Goal: Transaction & Acquisition: Subscribe to service/newsletter

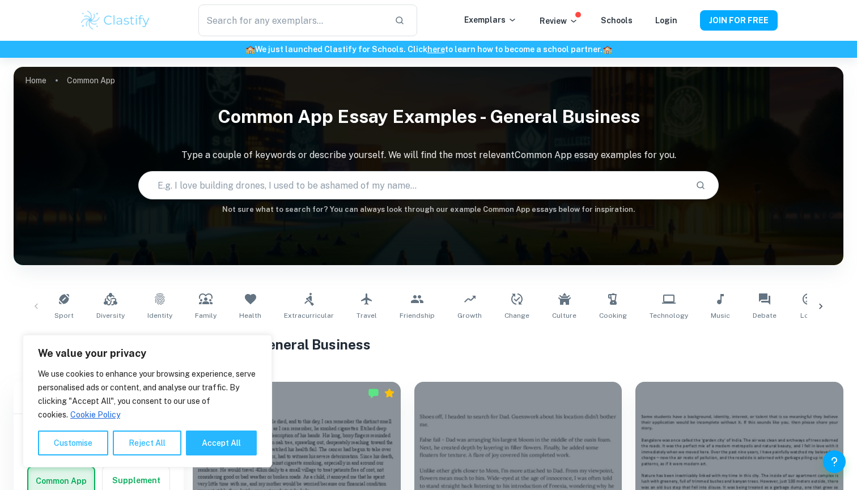
scroll to position [295, 0]
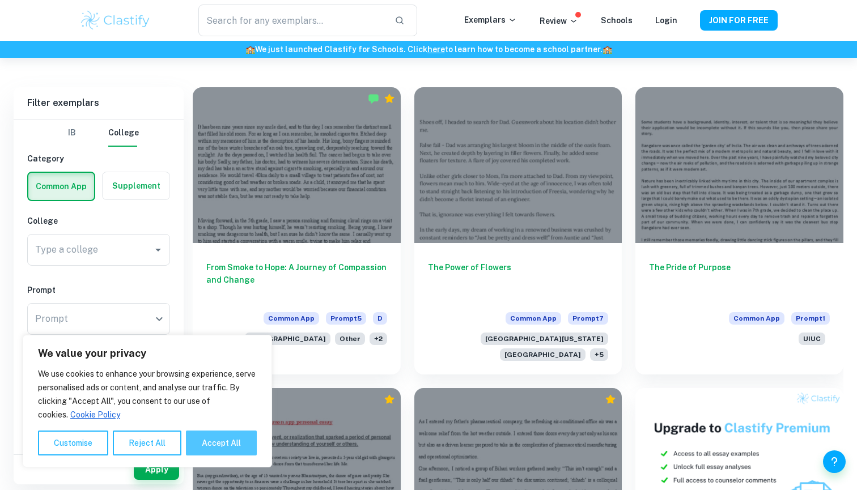
click at [226, 442] on button "Accept All" at bounding box center [221, 443] width 71 height 25
checkbox input "true"
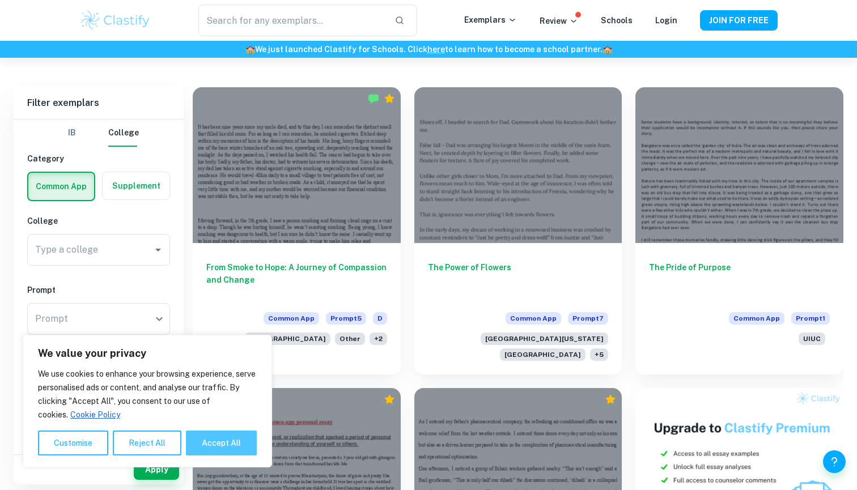
checkbox input "true"
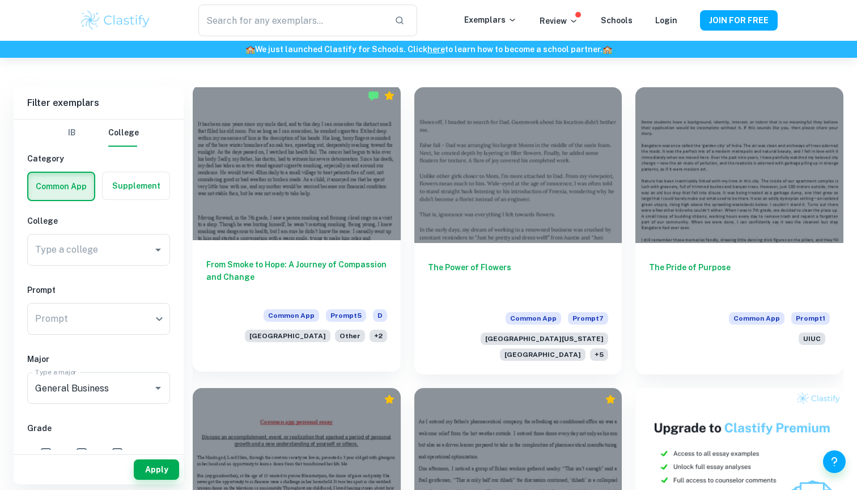
click at [347, 201] on div at bounding box center [297, 162] width 208 height 156
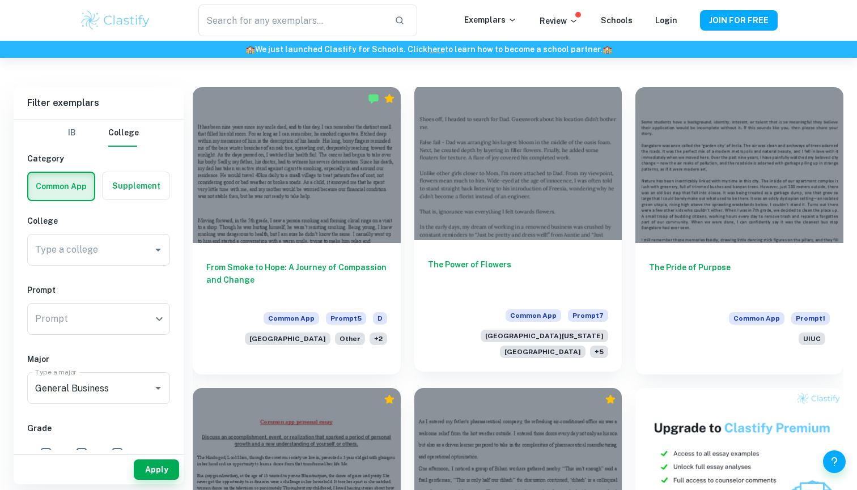
click at [495, 188] on div at bounding box center [518, 162] width 208 height 156
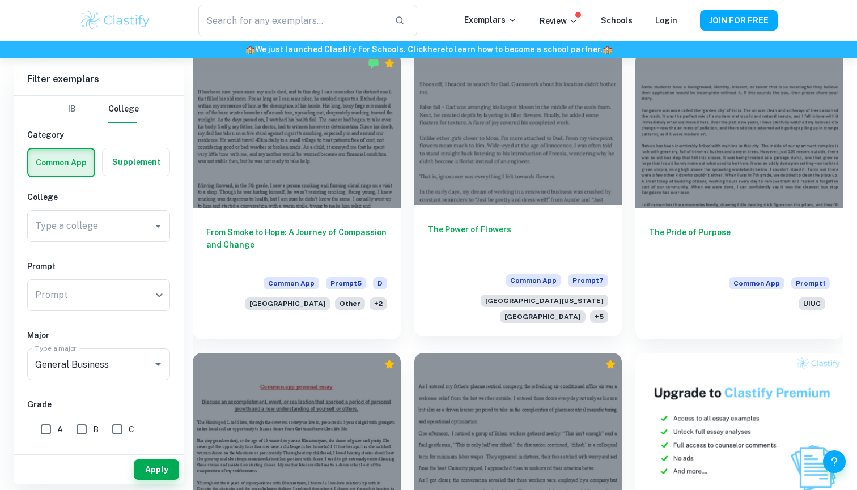
scroll to position [330, 0]
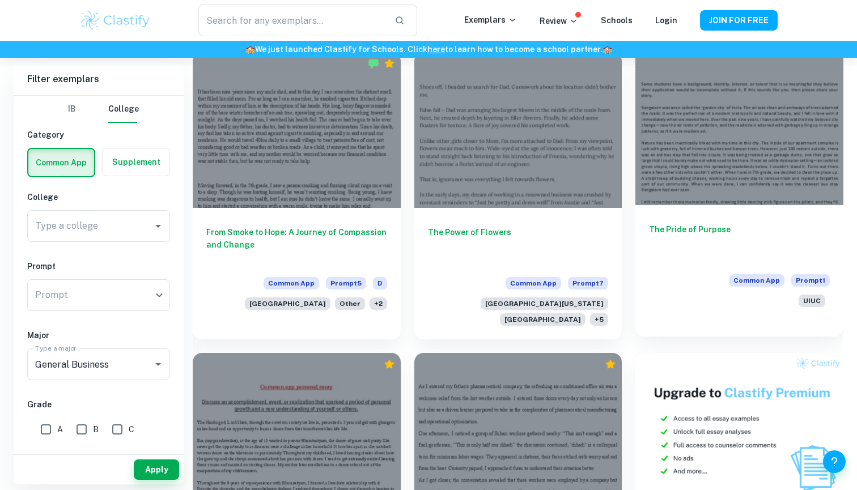
click at [653, 156] on div at bounding box center [739, 127] width 208 height 156
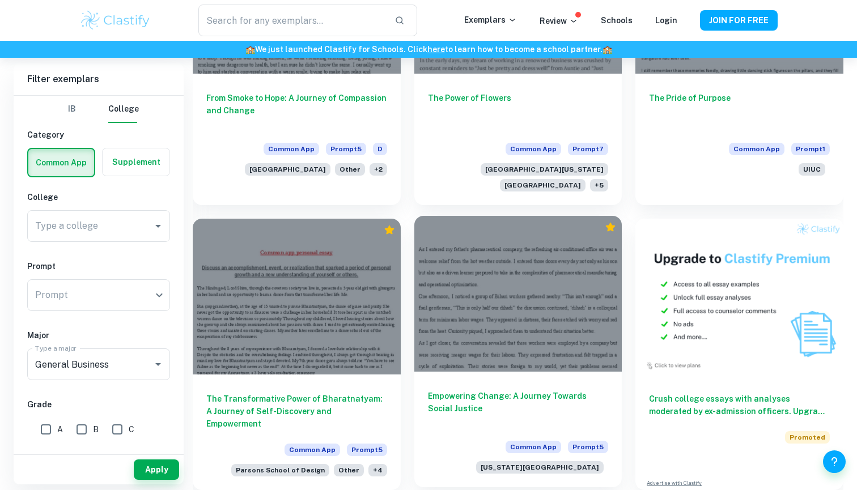
scroll to position [464, 0]
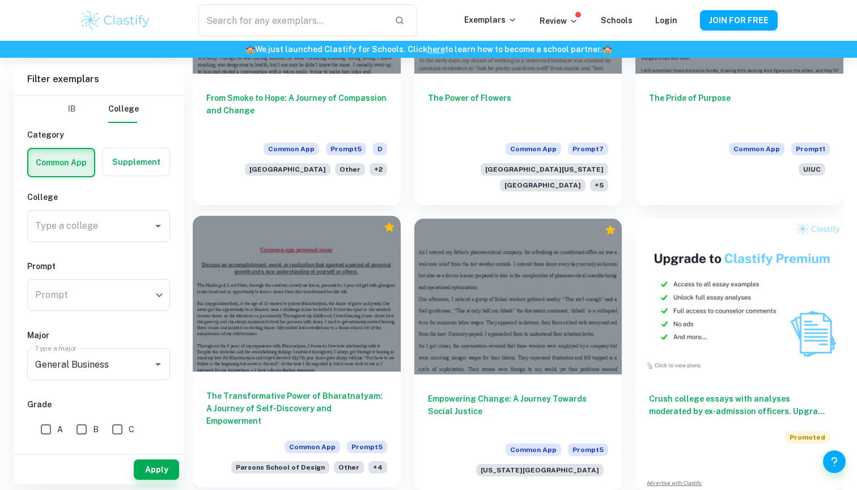
click at [331, 380] on div "The Transformative Power of Bharatnatyam: A Journey of Self-Discovery and Empow…" at bounding box center [297, 430] width 208 height 116
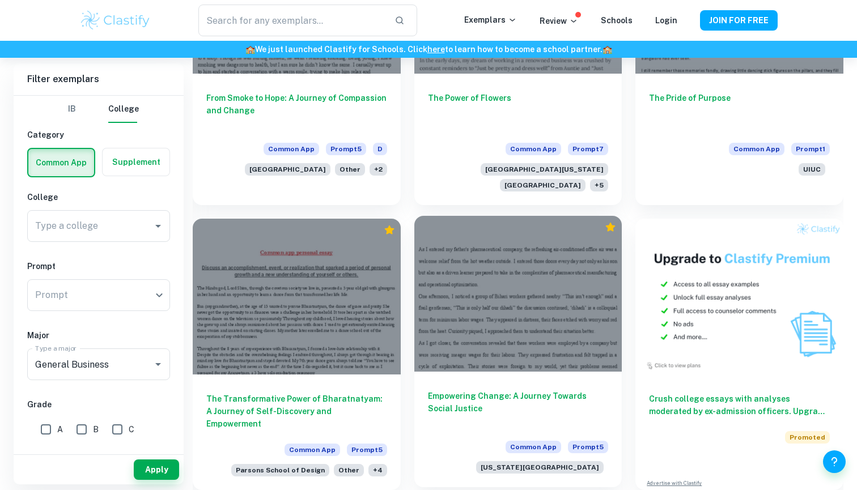
click at [504, 349] on div at bounding box center [518, 294] width 208 height 156
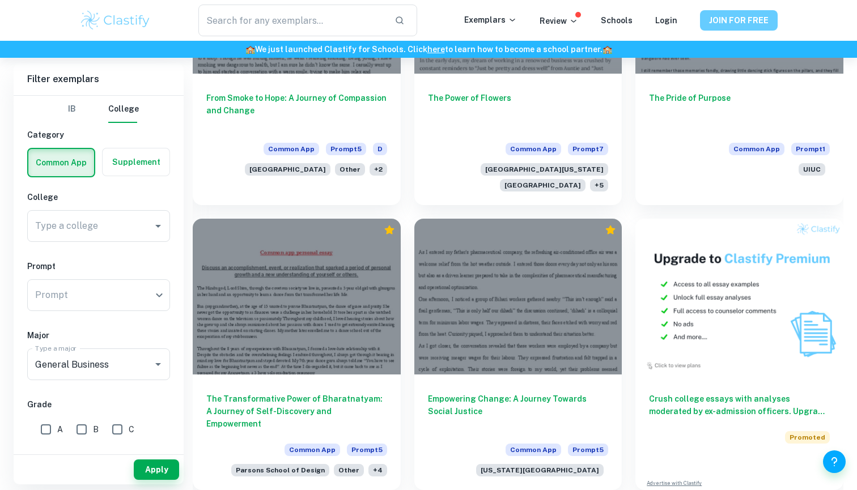
click at [757, 23] on button "JOIN FOR FREE" at bounding box center [739, 20] width 78 height 20
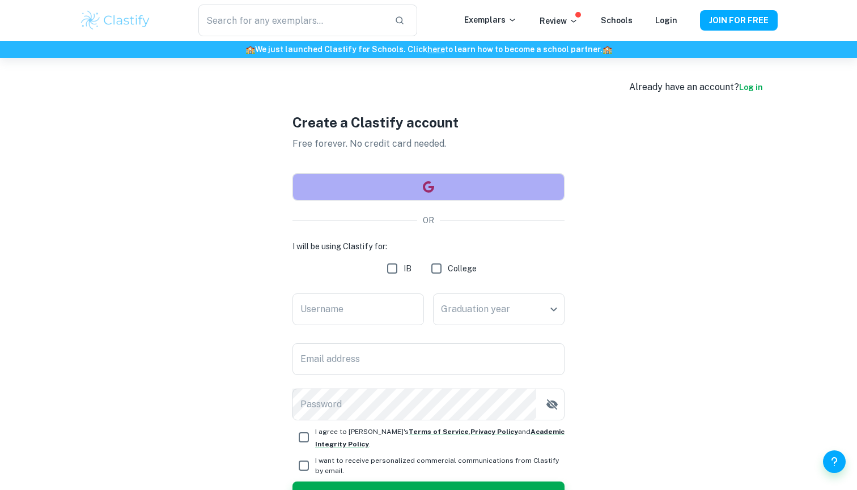
click at [466, 185] on button "button" at bounding box center [428, 186] width 272 height 27
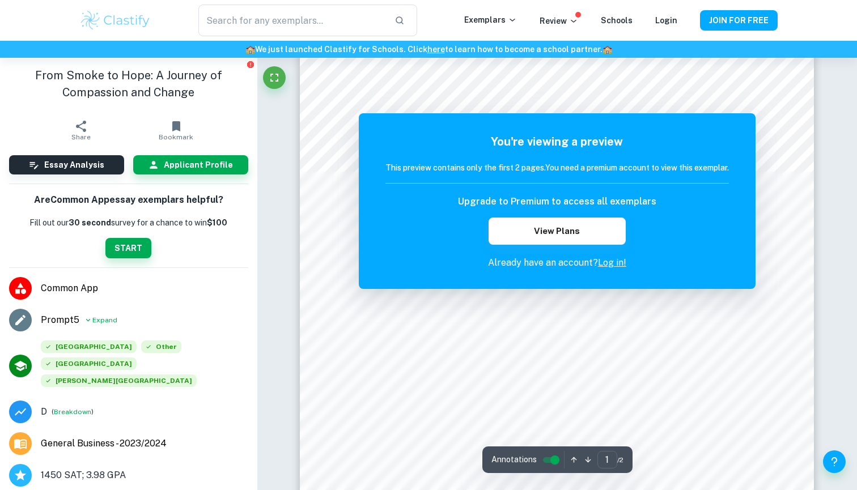
scroll to position [111, 0]
click at [277, 81] on icon "Fullscreen" at bounding box center [274, 78] width 8 height 8
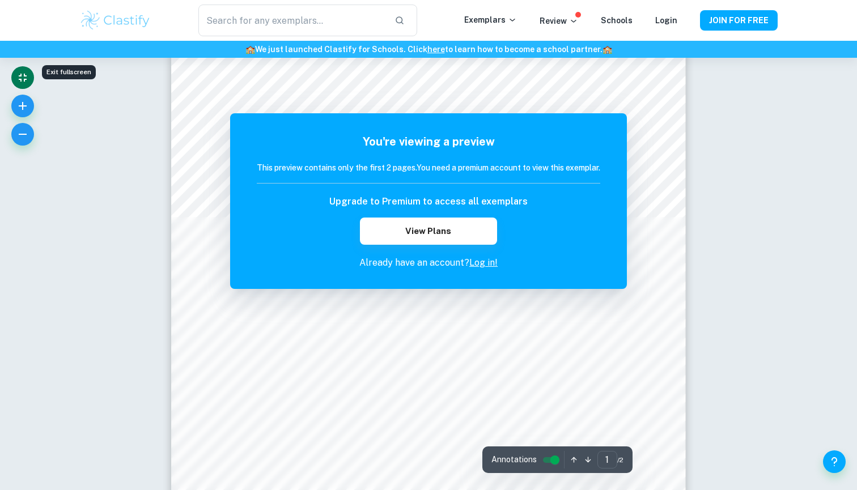
scroll to position [61, 0]
click at [482, 265] on link "Log in!" at bounding box center [483, 262] width 28 height 11
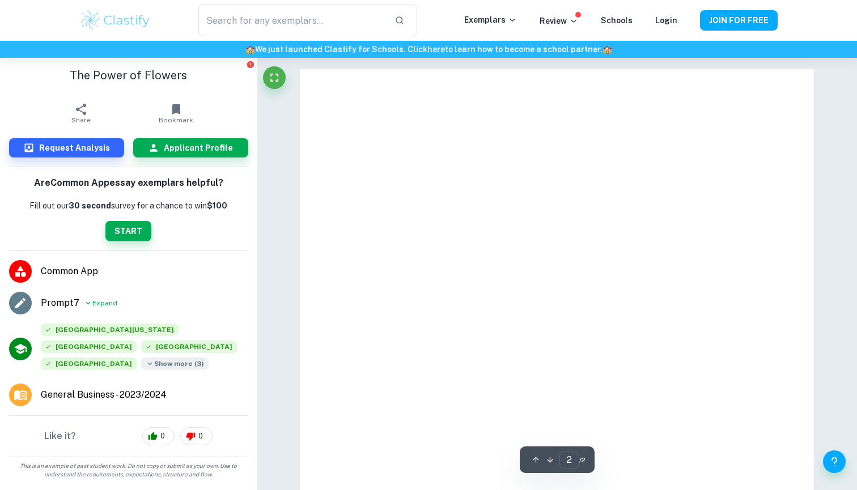
type input "1"
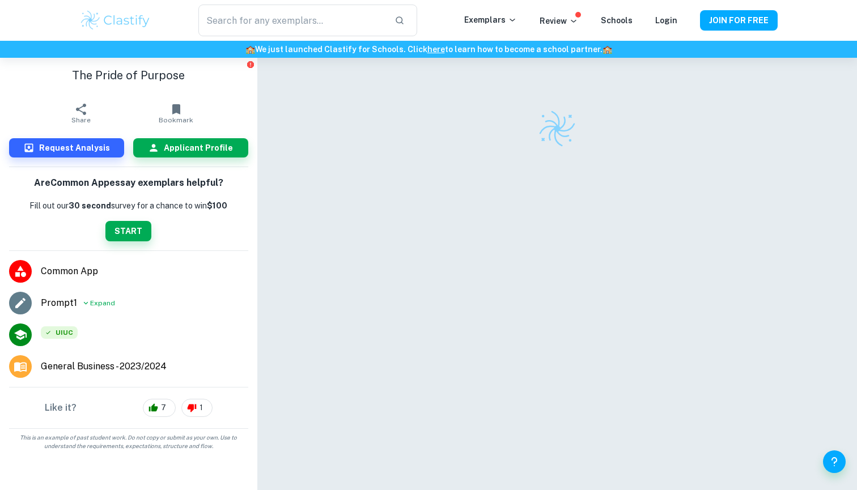
checkbox input "true"
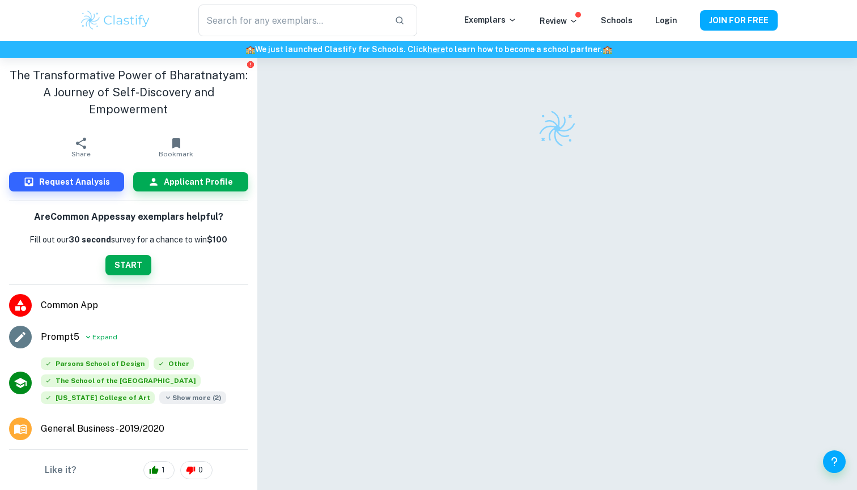
checkbox input "true"
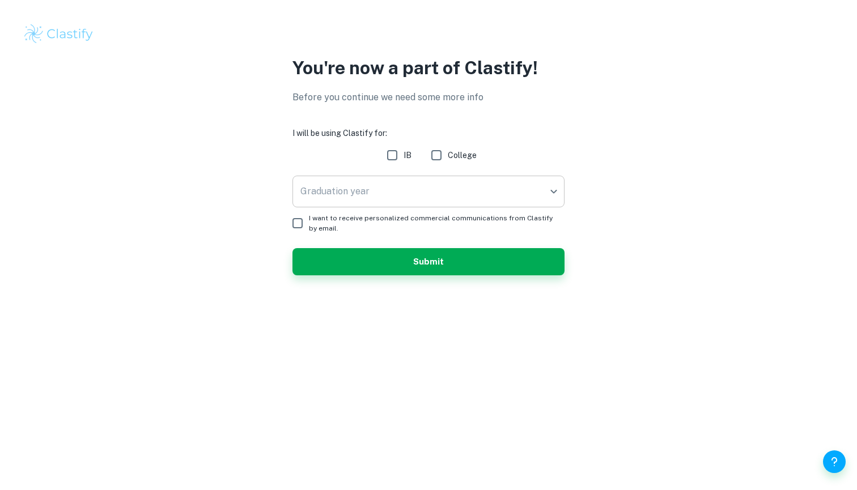
click at [431, 195] on body "We value your privacy We use cookies to enhance your browsing experience, serve…" at bounding box center [428, 245] width 857 height 490
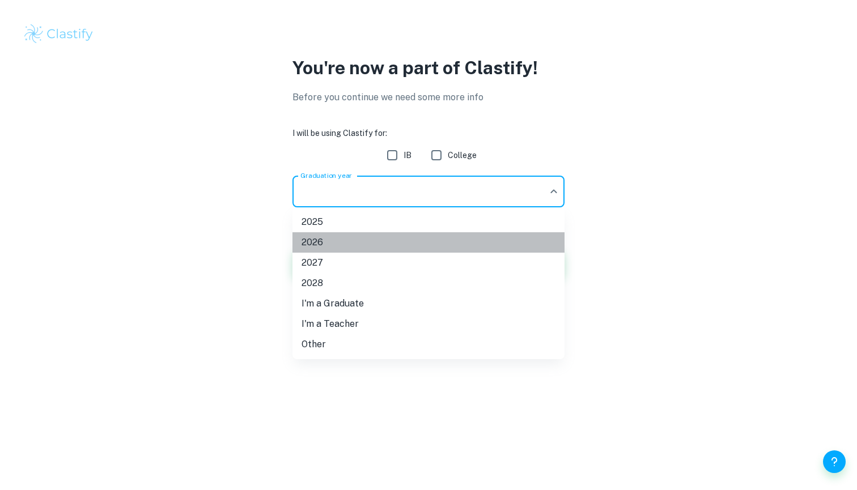
click at [395, 241] on li "2026" at bounding box center [428, 242] width 272 height 20
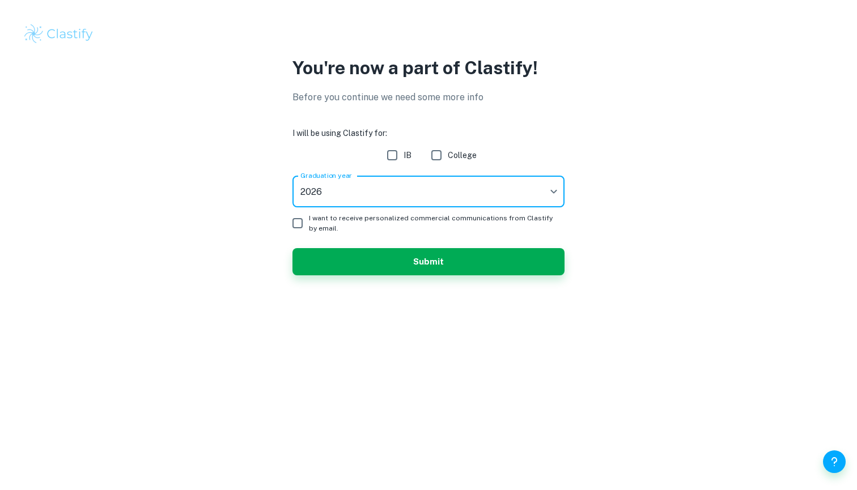
click at [443, 156] on input "College" at bounding box center [436, 155] width 23 height 23
checkbox input "true"
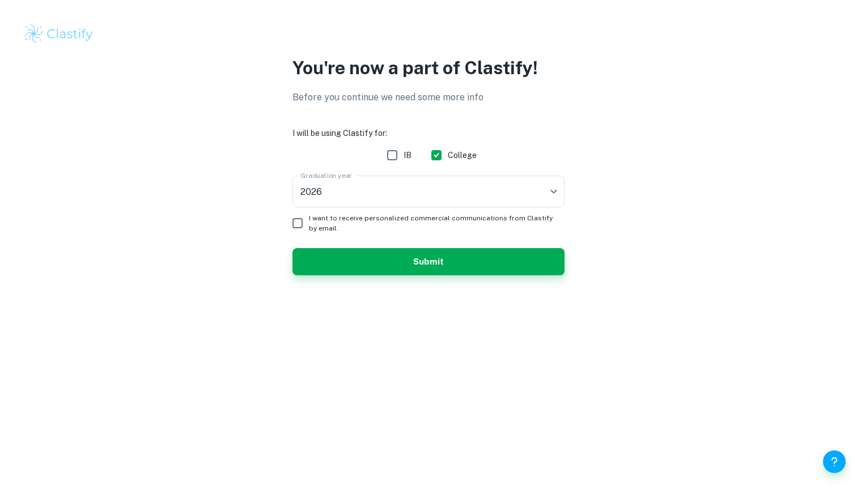
click at [302, 226] on input "I want to receive personalized commercial communications from Clastify by email." at bounding box center [297, 223] width 23 height 23
checkbox input "false"
click at [341, 260] on button "Submit" at bounding box center [428, 261] width 272 height 27
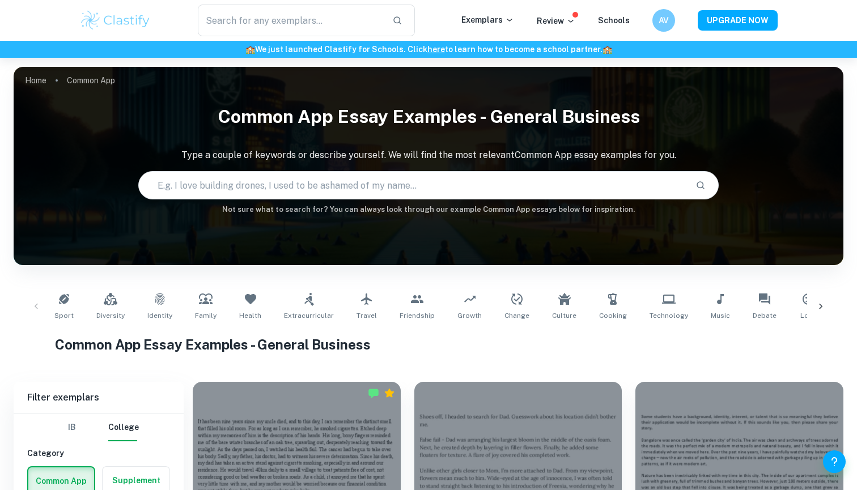
checkbox input "true"
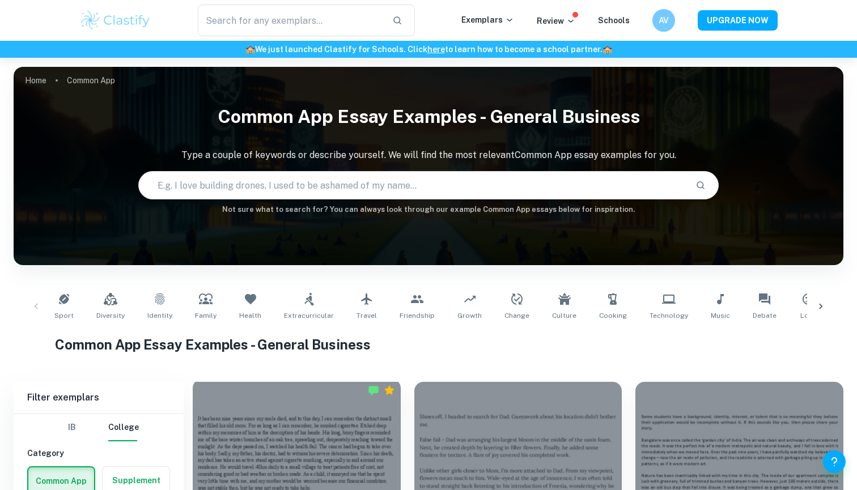
scroll to position [303, 0]
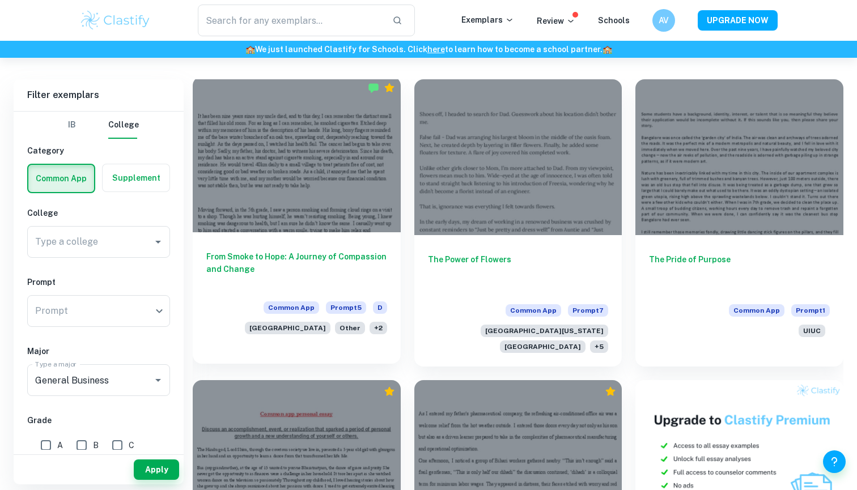
click at [291, 154] on div at bounding box center [297, 155] width 208 height 156
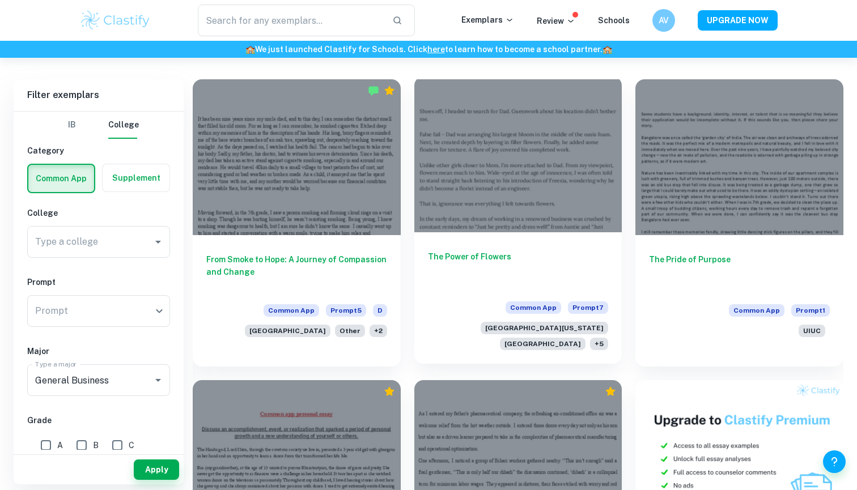
click at [495, 139] on div at bounding box center [518, 155] width 208 height 156
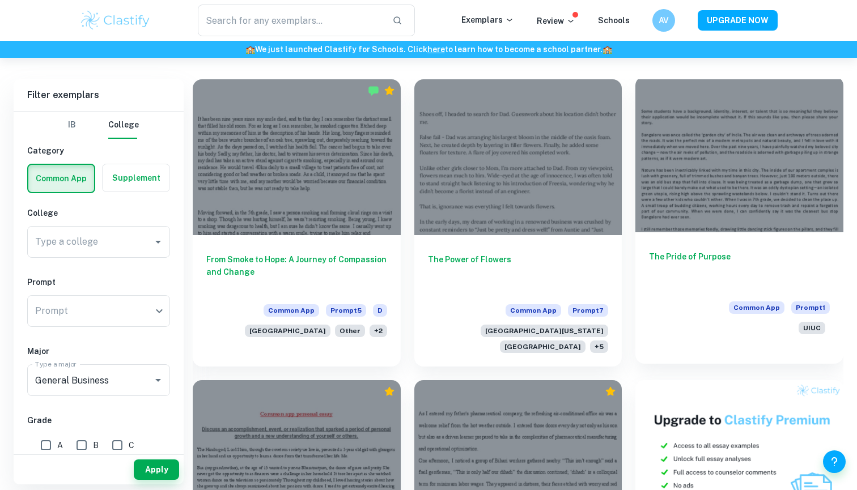
click at [724, 160] on div at bounding box center [739, 155] width 208 height 156
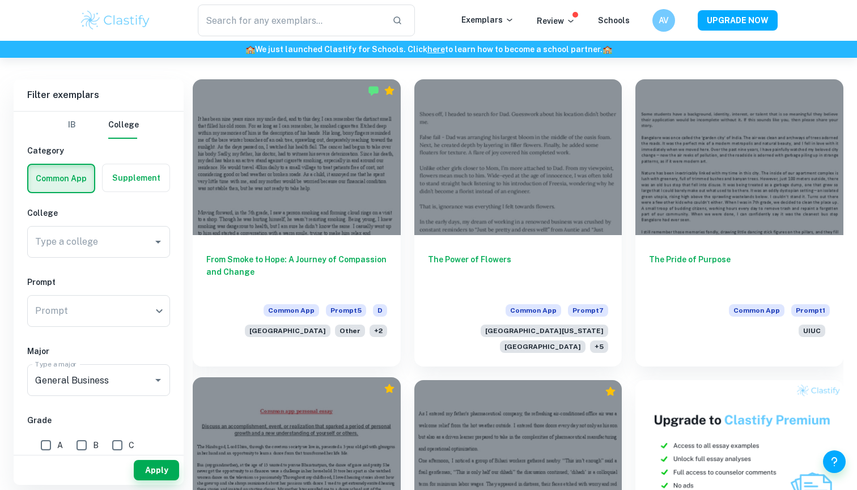
scroll to position [430, 0]
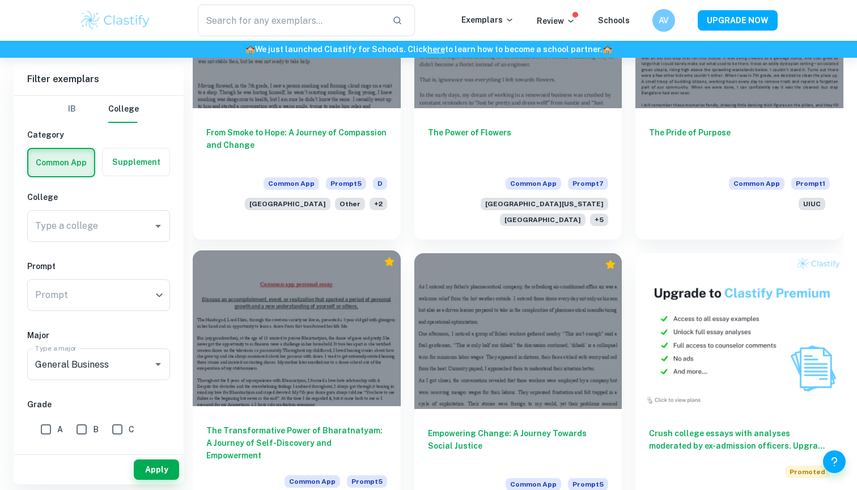
click at [350, 319] on div at bounding box center [297, 329] width 208 height 156
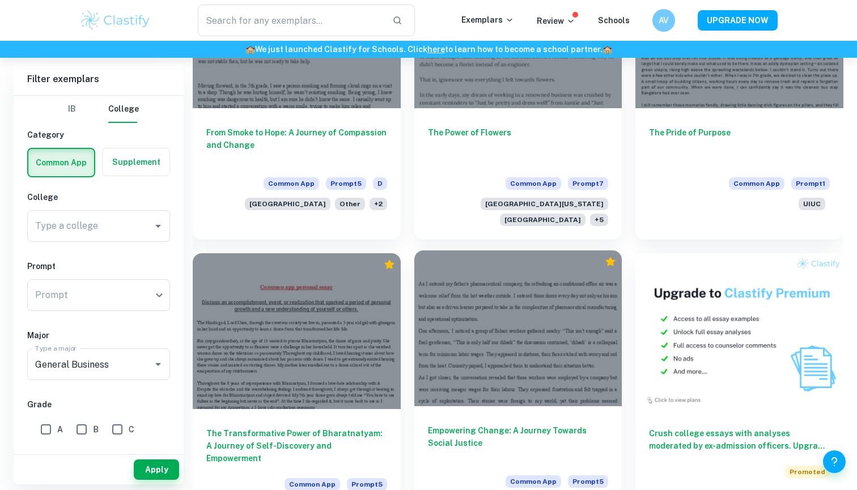
click at [449, 319] on div at bounding box center [518, 329] width 208 height 156
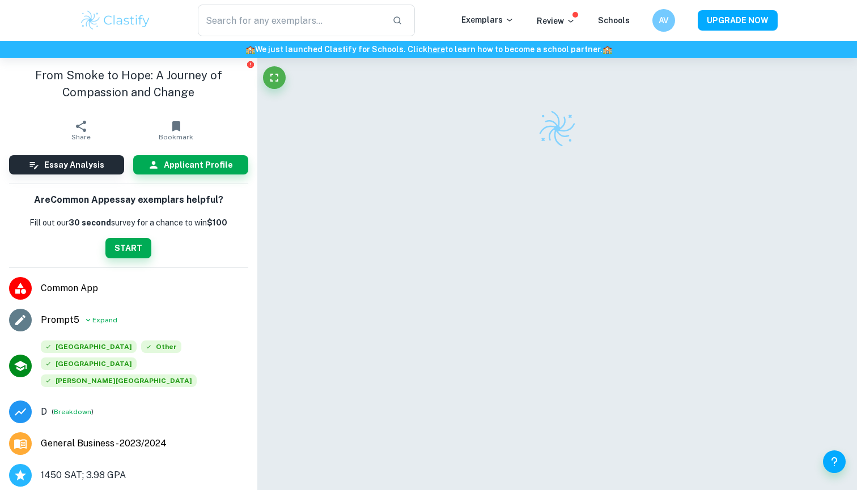
checkbox input "true"
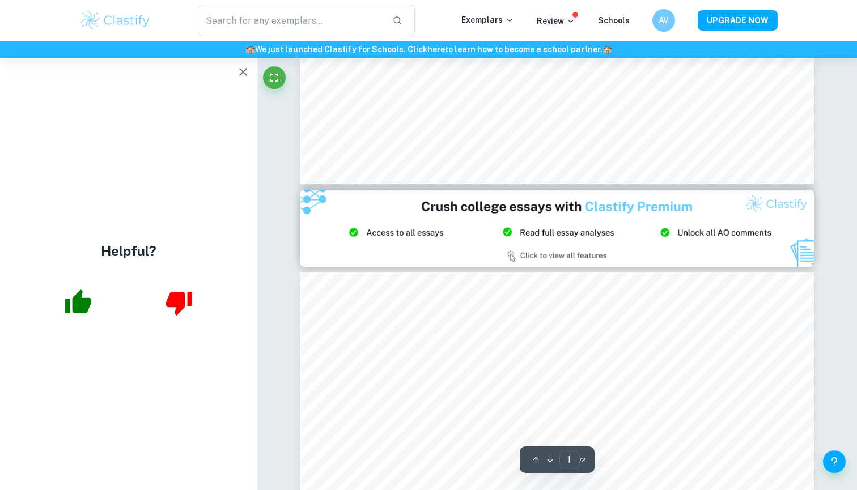
scroll to position [616, 0]
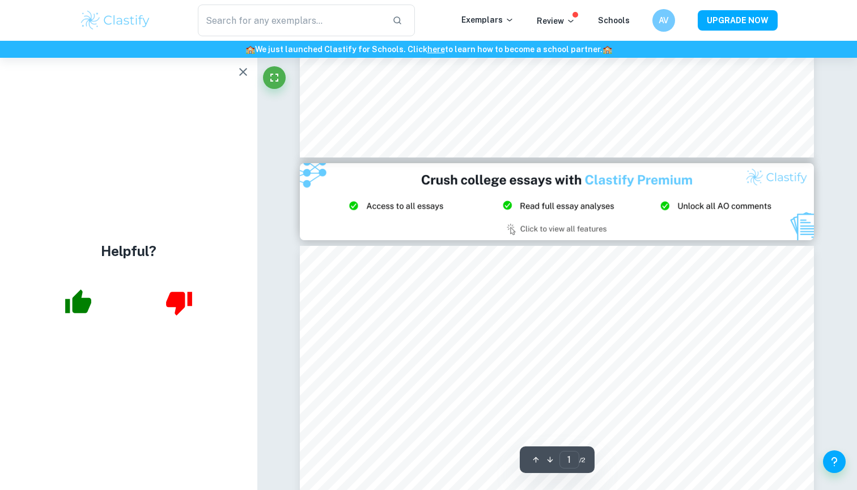
type input "2"
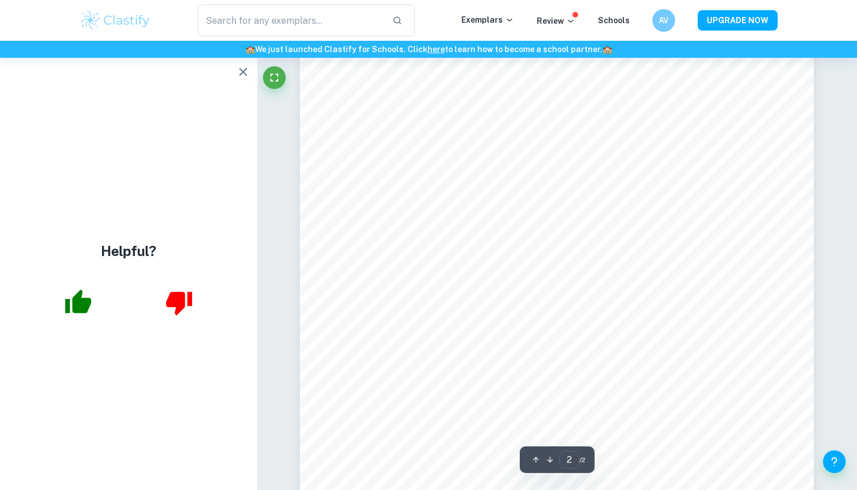
scroll to position [1083, 0]
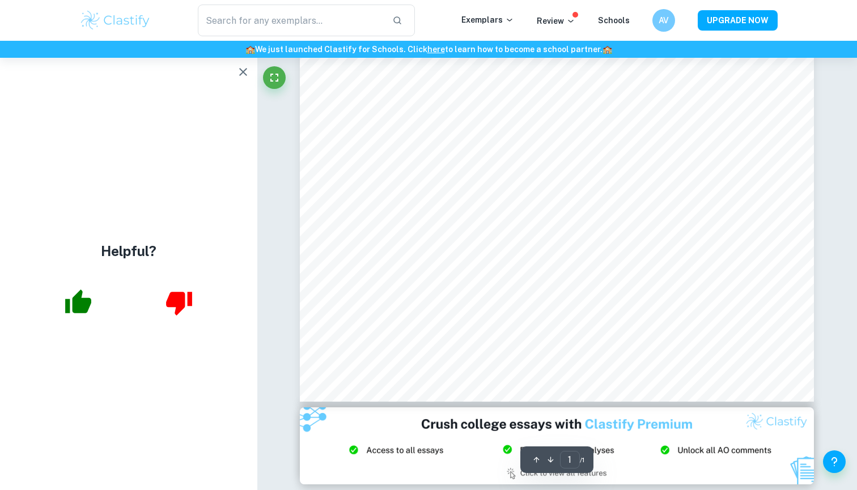
scroll to position [394, 0]
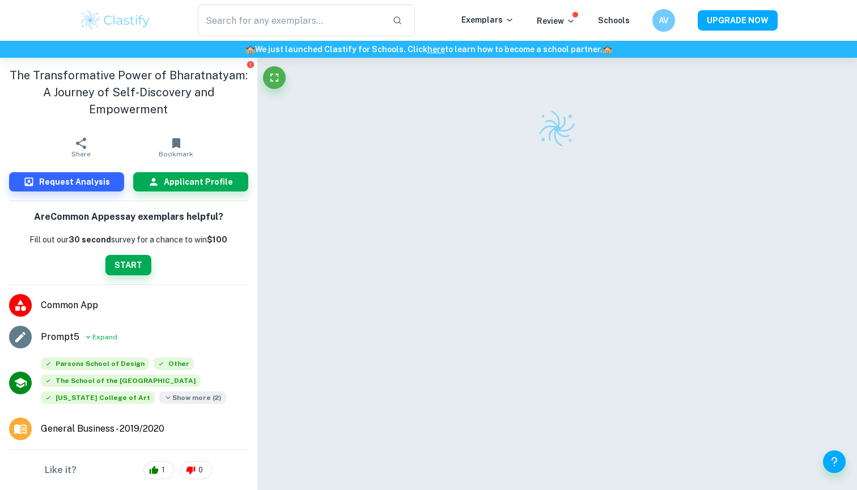
checkbox input "true"
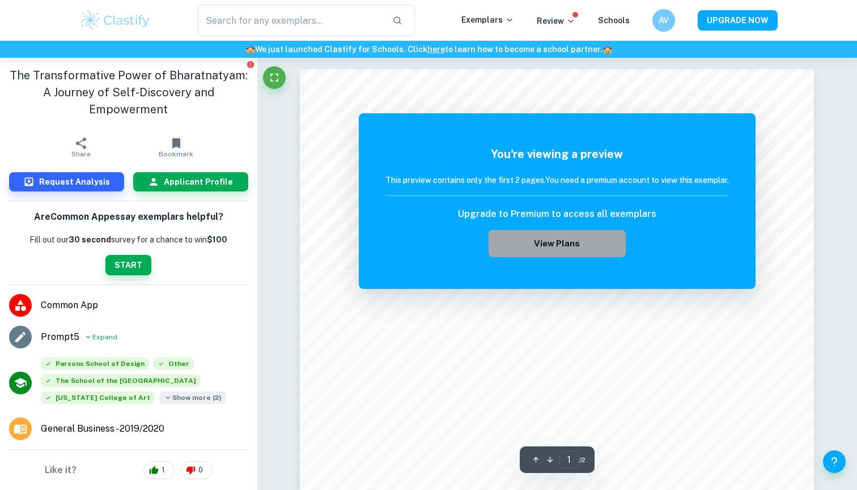
click at [587, 256] on button "View Plans" at bounding box center [557, 243] width 137 height 27
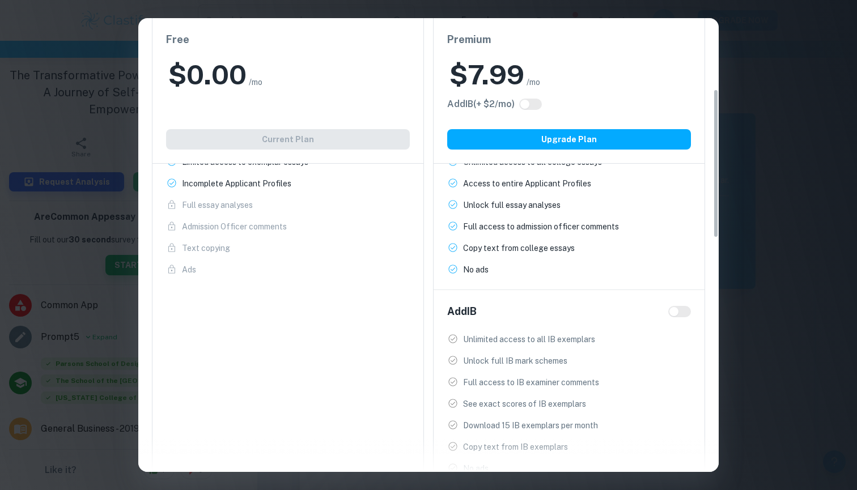
scroll to position [207, 0]
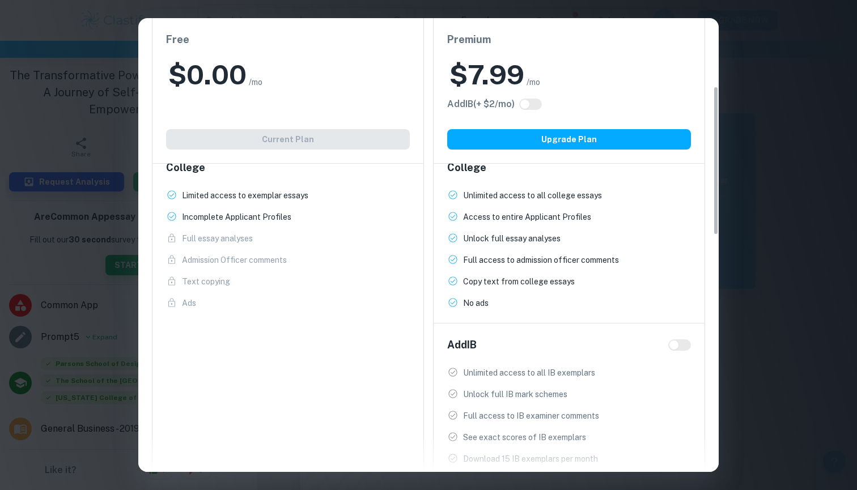
click at [750, 19] on div "Easily Ace Your IB Coursework & Crush College Essays. Get Clastify Premium Get …" at bounding box center [428, 245] width 857 height 490
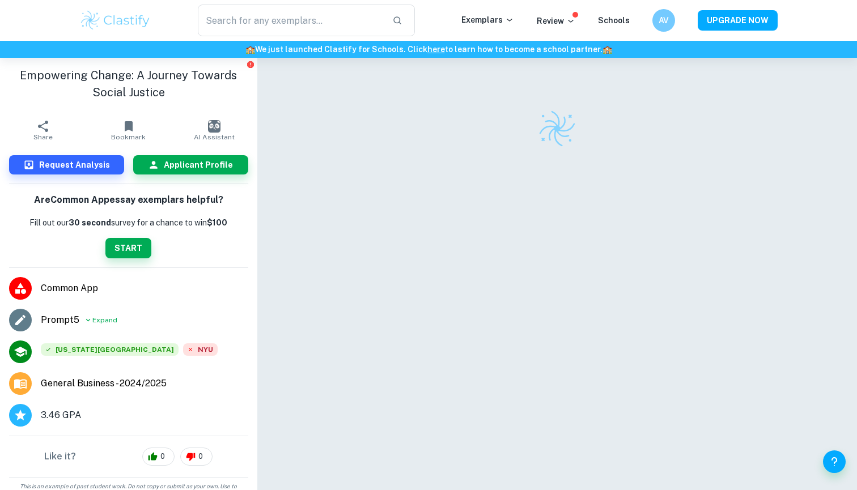
checkbox input "true"
